Goal: Task Accomplishment & Management: Complete application form

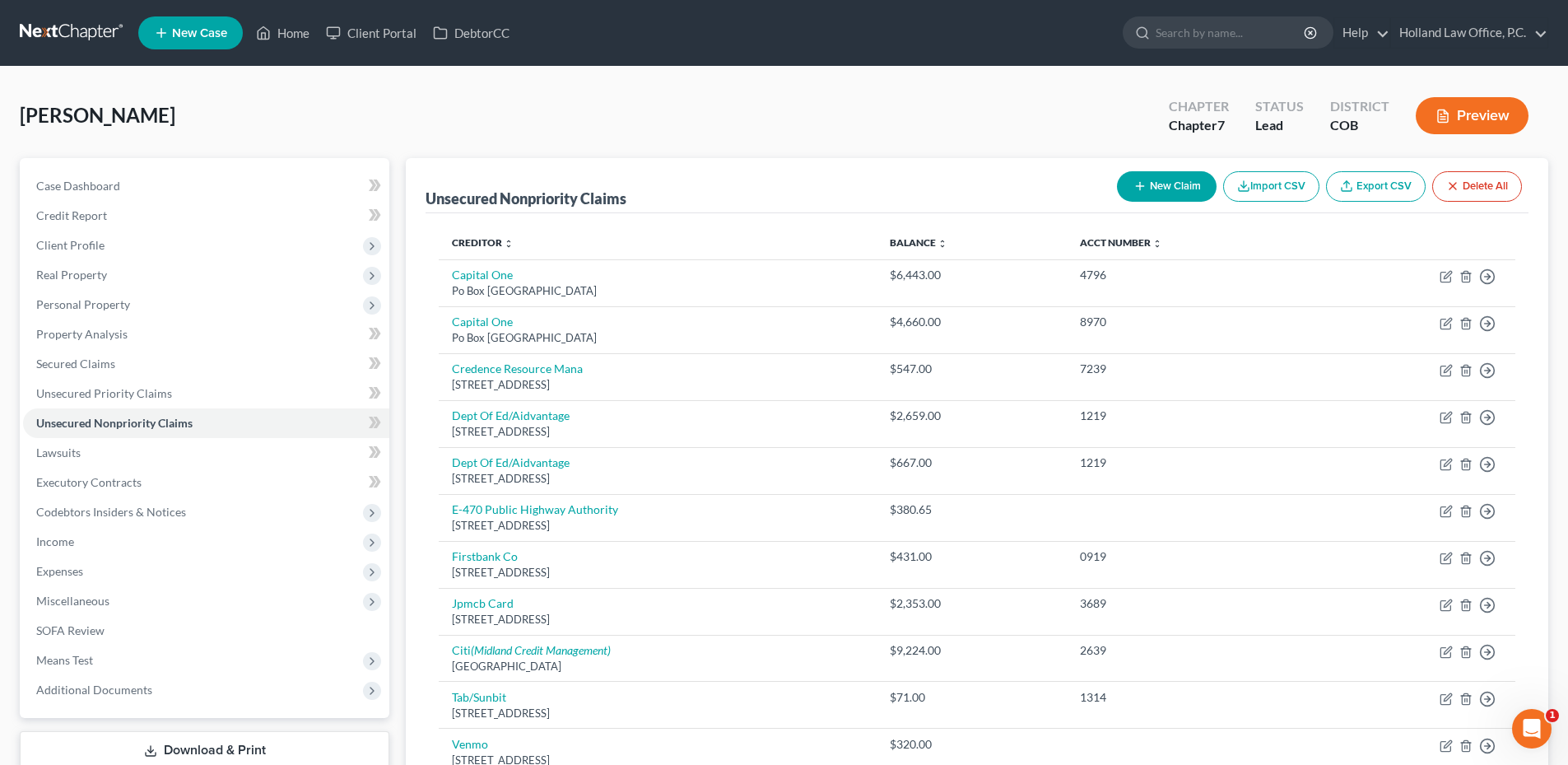
click at [1202, 170] on div "New Claim Import CSV Export CSV Delete All" at bounding box center [1319, 186] width 418 height 44
click at [1173, 178] on button "New Claim" at bounding box center [1166, 186] width 100 height 30
select select "0"
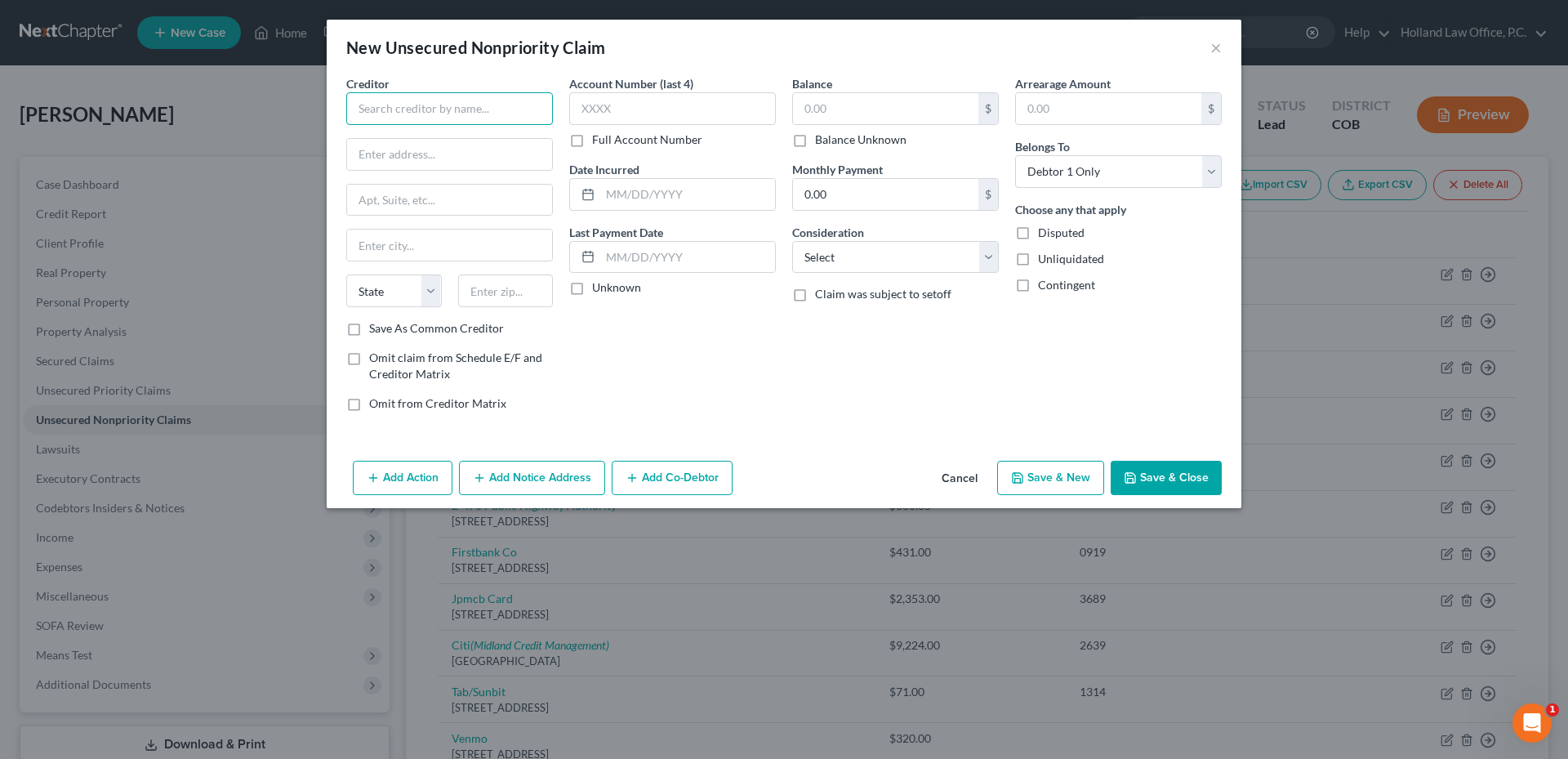
click at [478, 100] on input "text" at bounding box center [449, 108] width 206 height 33
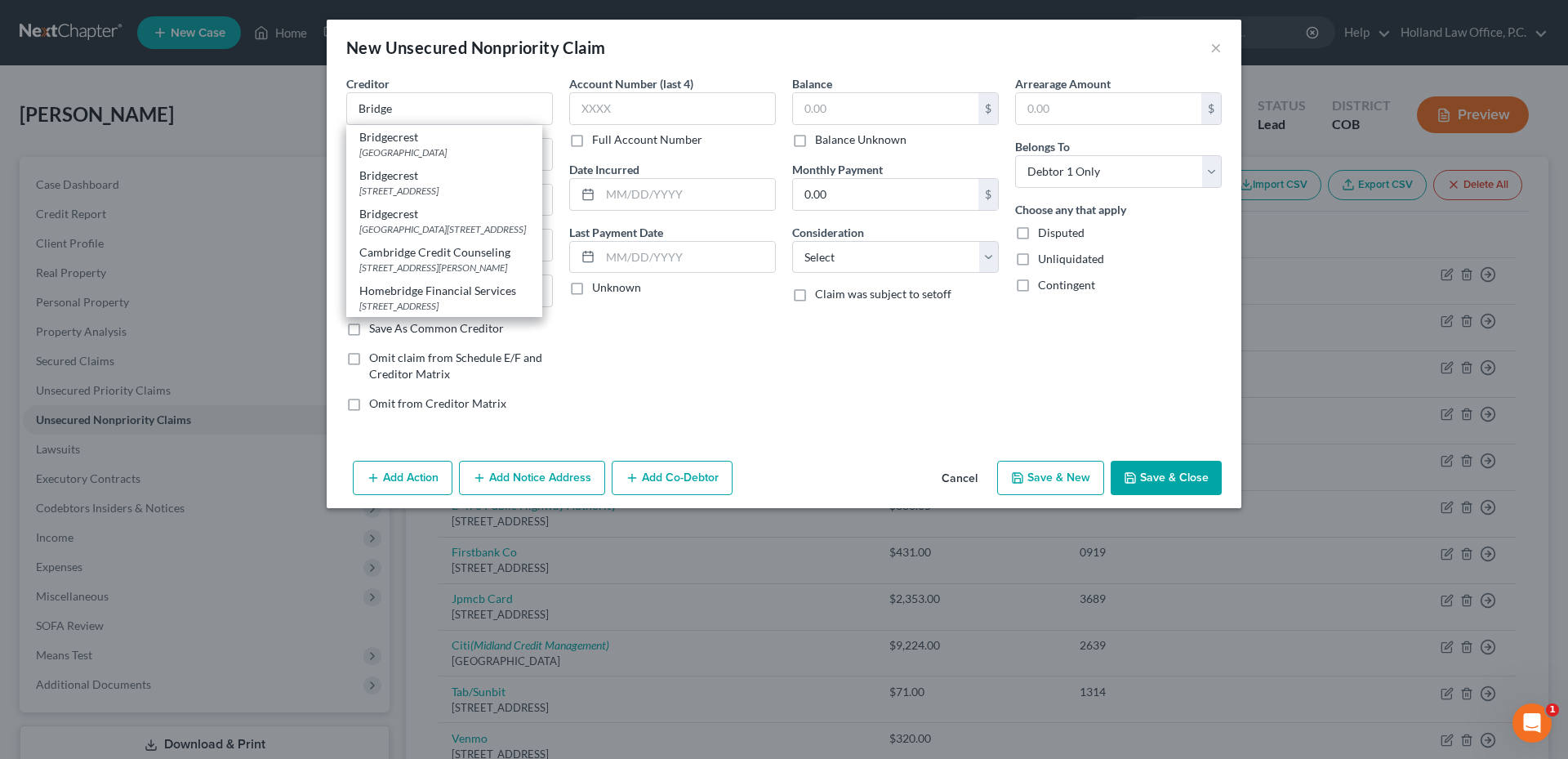
click at [432, 178] on div "Bridgecrest" at bounding box center [444, 175] width 170 height 16
type input "Bridgecrest"
type input "PO Box 842695"
type input "[GEOGRAPHIC_DATA]"
select select "4"
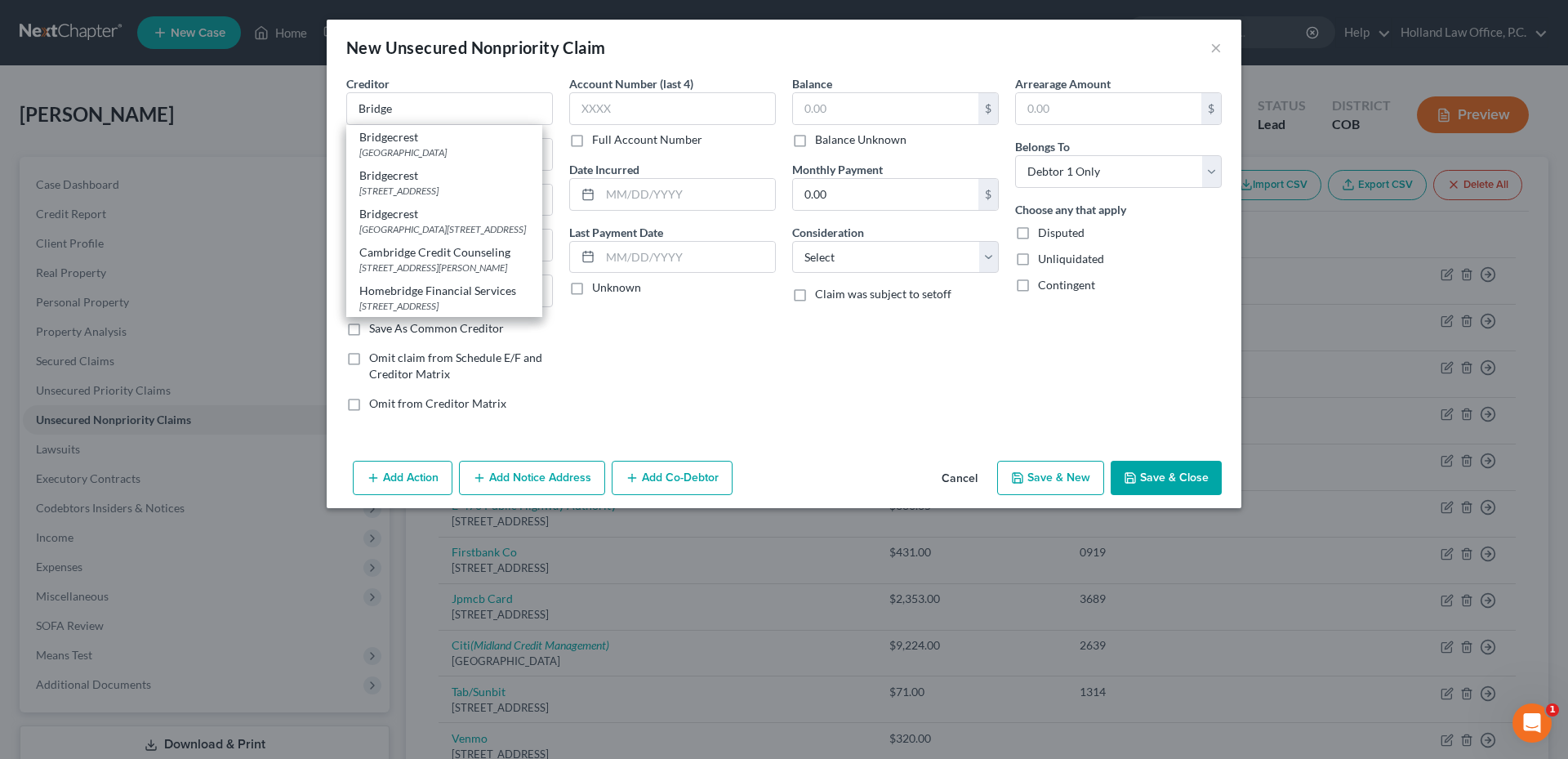
type input "90084"
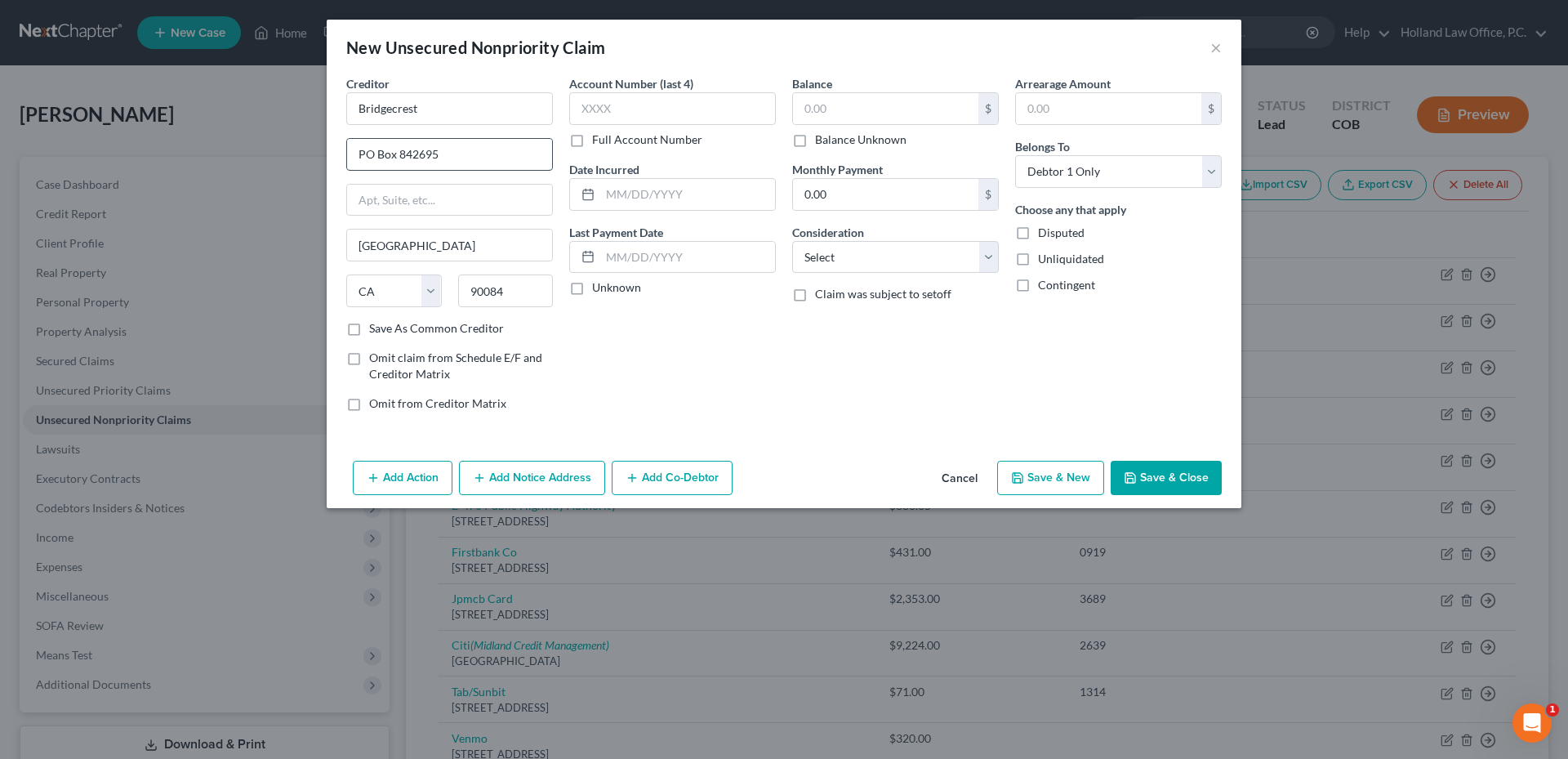
click at [413, 152] on input "PO Box 842695" at bounding box center [449, 154] width 205 height 31
click at [414, 152] on input "PO Box 842695" at bounding box center [449, 154] width 205 height 31
click at [981, 478] on button "Cancel" at bounding box center [960, 478] width 62 height 33
